Goal: Task Accomplishment & Management: Use online tool/utility

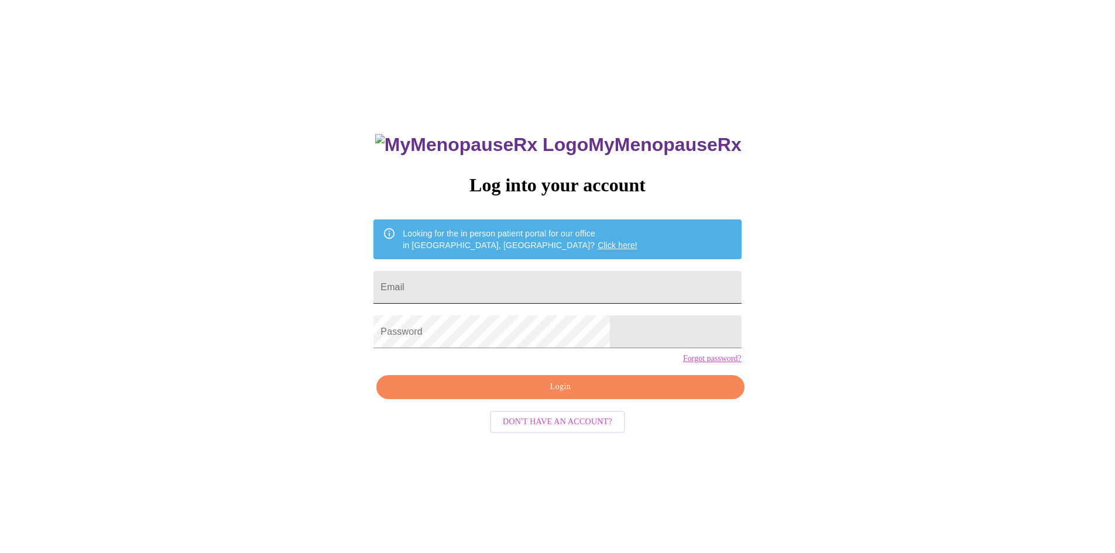
click at [496, 273] on input "Email" at bounding box center [557, 287] width 368 height 33
type input "[EMAIL_ADDRESS][DOMAIN_NAME]"
click at [577, 395] on span "Login" at bounding box center [560, 387] width 341 height 15
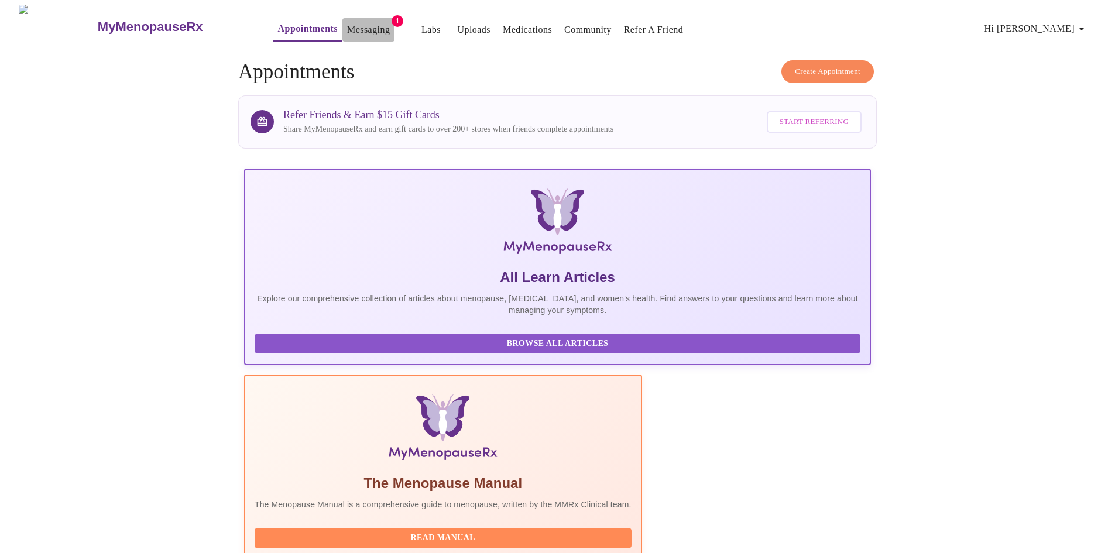
click at [347, 23] on link "Messaging" at bounding box center [368, 30] width 43 height 16
click at [410, 22] on link "Labs" at bounding box center [419, 30] width 19 height 16
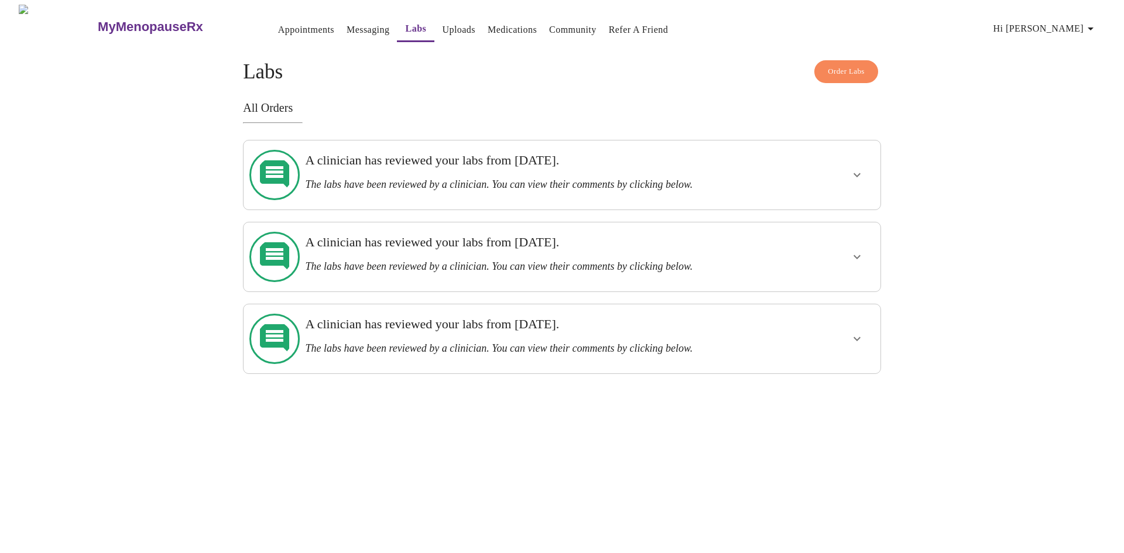
click at [863, 332] on icon "show more" at bounding box center [857, 339] width 14 height 14
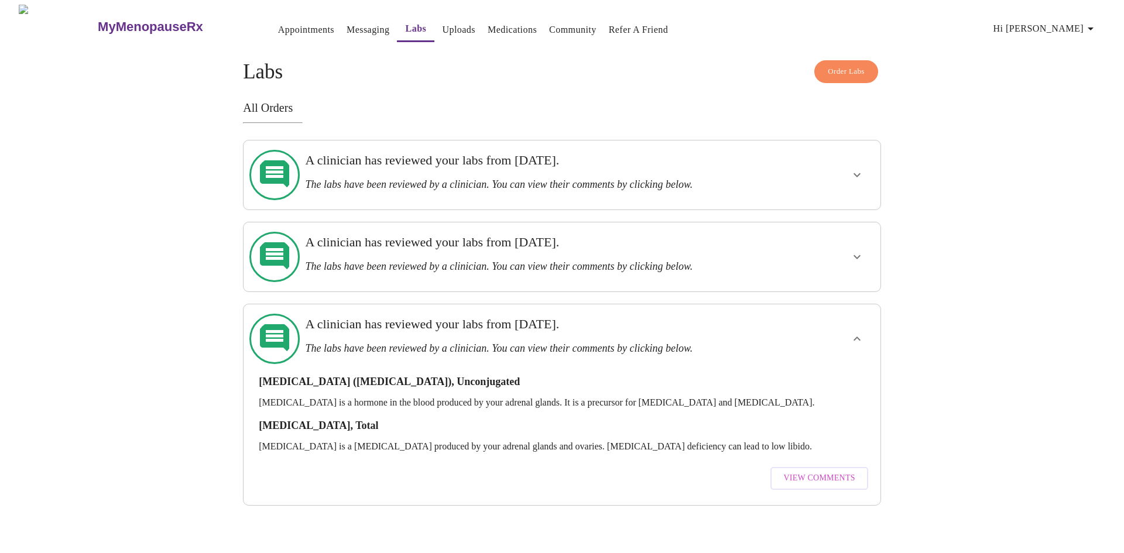
click at [863, 332] on icon "show more" at bounding box center [857, 339] width 14 height 14
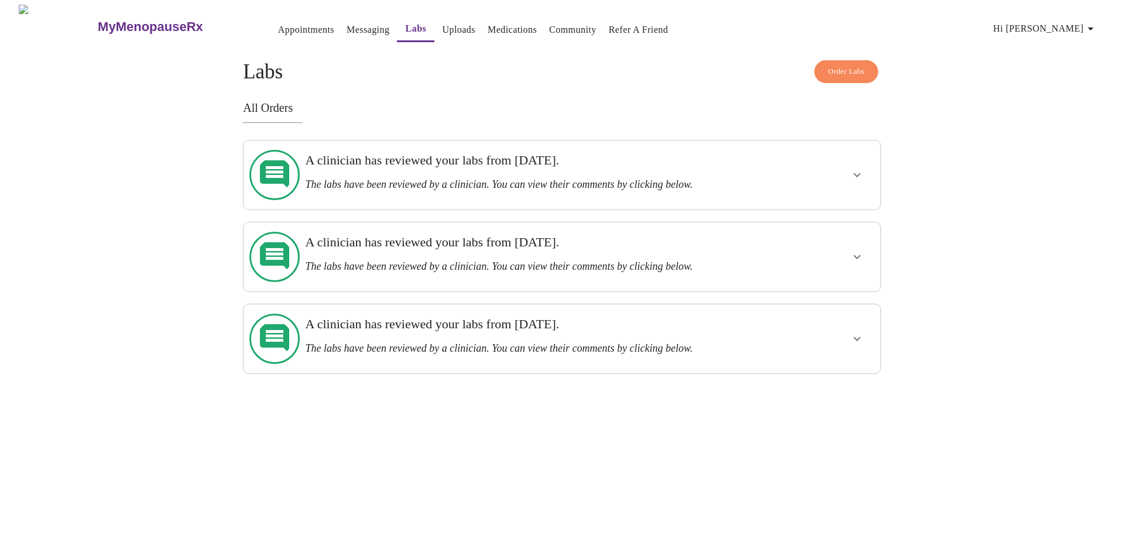
click at [278, 23] on link "Appointments" at bounding box center [306, 30] width 56 height 16
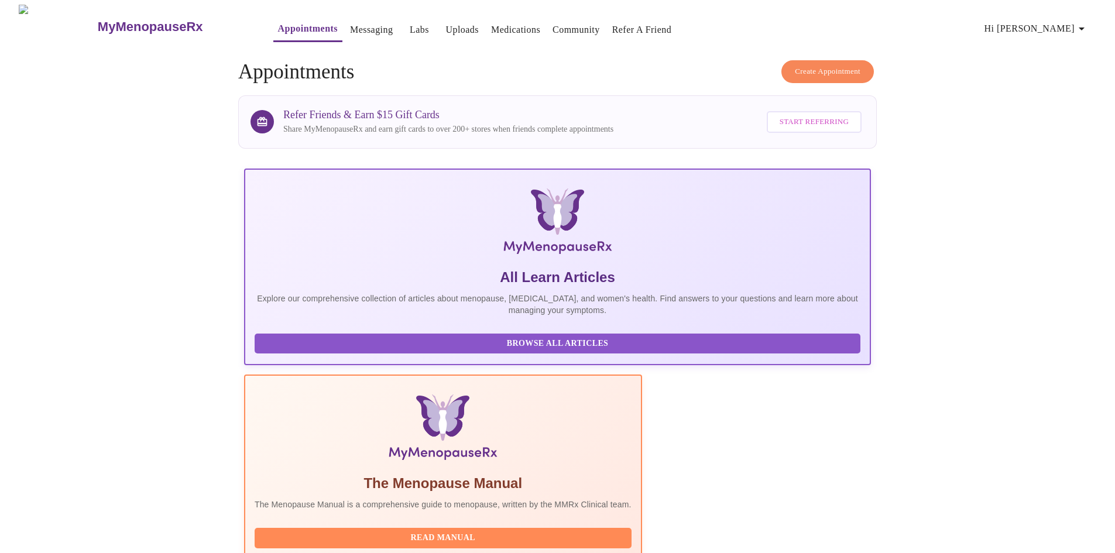
click at [491, 22] on link "Medications" at bounding box center [515, 30] width 49 height 16
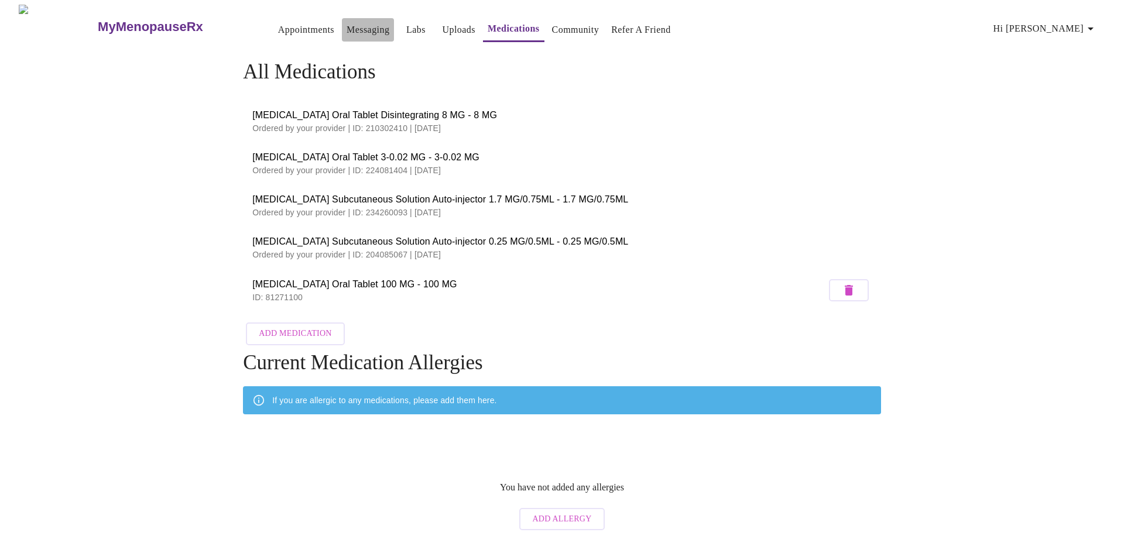
click at [347, 22] on link "Messaging" at bounding box center [368, 30] width 43 height 16
click at [406, 25] on link "Labs" at bounding box center [415, 30] width 19 height 16
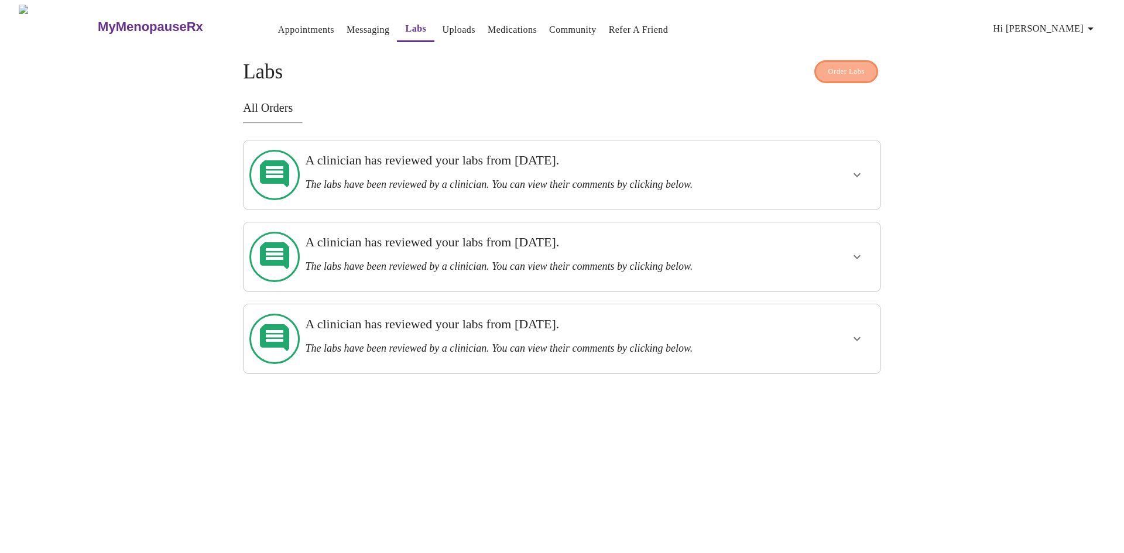
click at [843, 66] on span "Order Labs" at bounding box center [846, 71] width 37 height 13
